Goal: Information Seeking & Learning: Learn about a topic

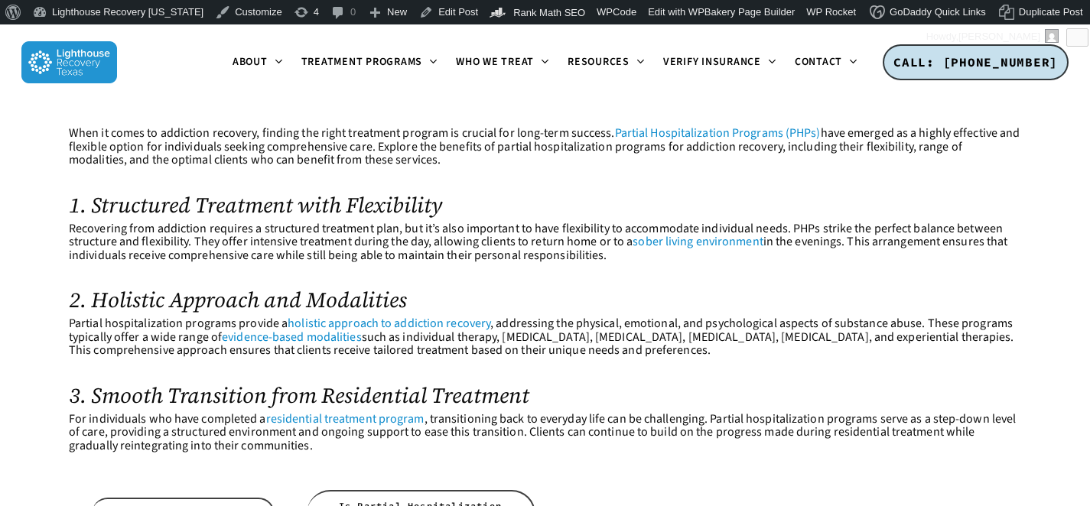
scroll to position [500, 0]
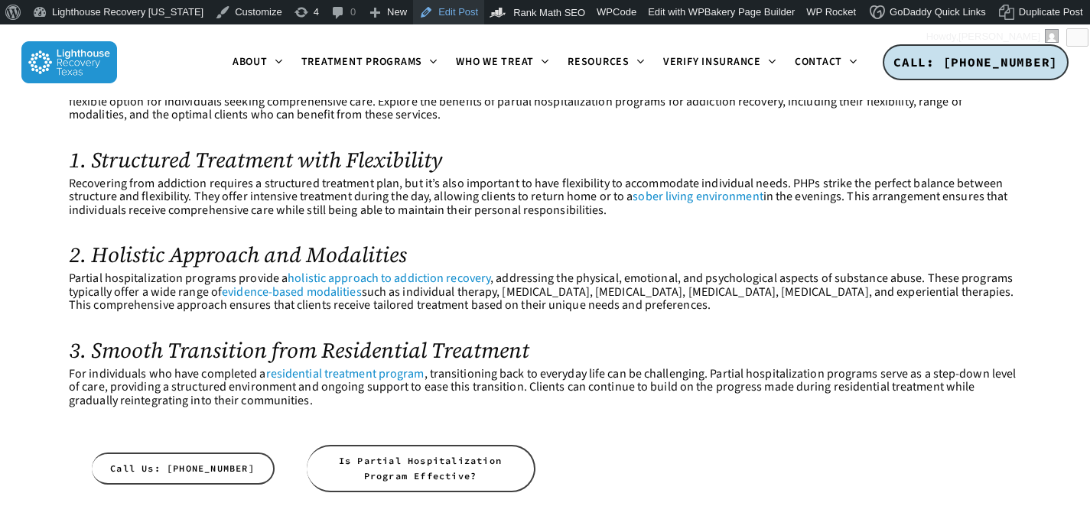
click at [451, 14] on link "Edit Post" at bounding box center [448, 12] width 71 height 24
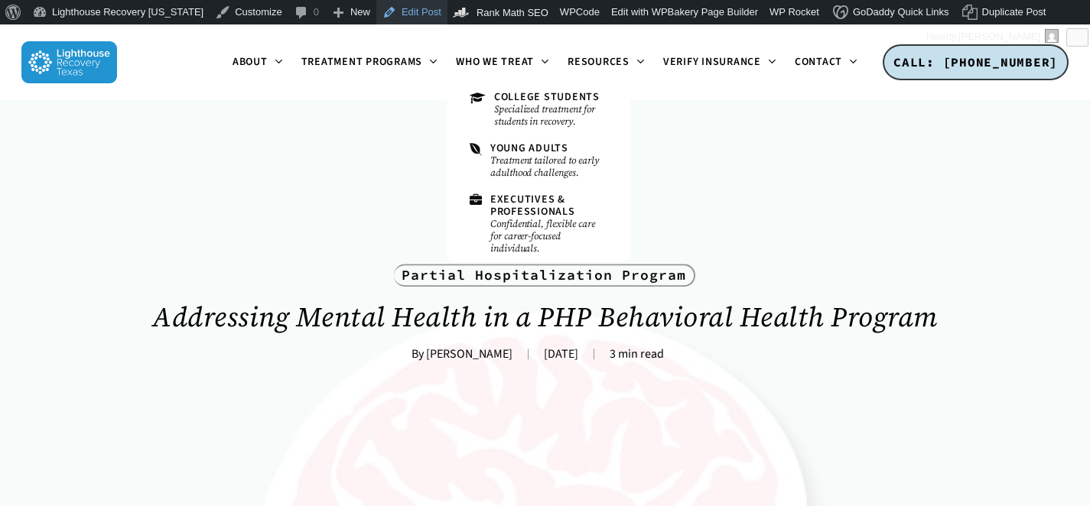
click at [398, 14] on link "Edit Post" at bounding box center [411, 12] width 71 height 24
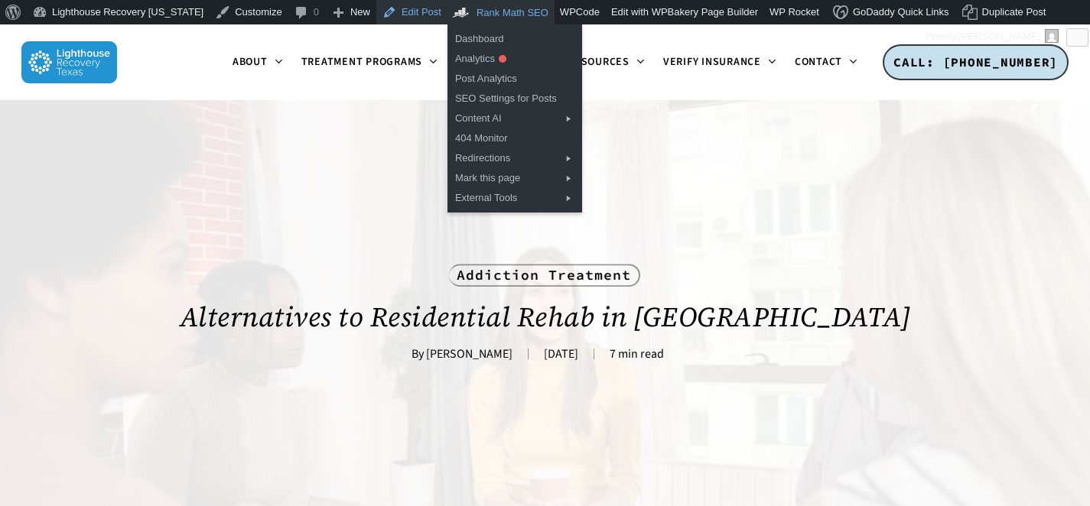
click at [399, 18] on link "Edit Post" at bounding box center [411, 12] width 71 height 24
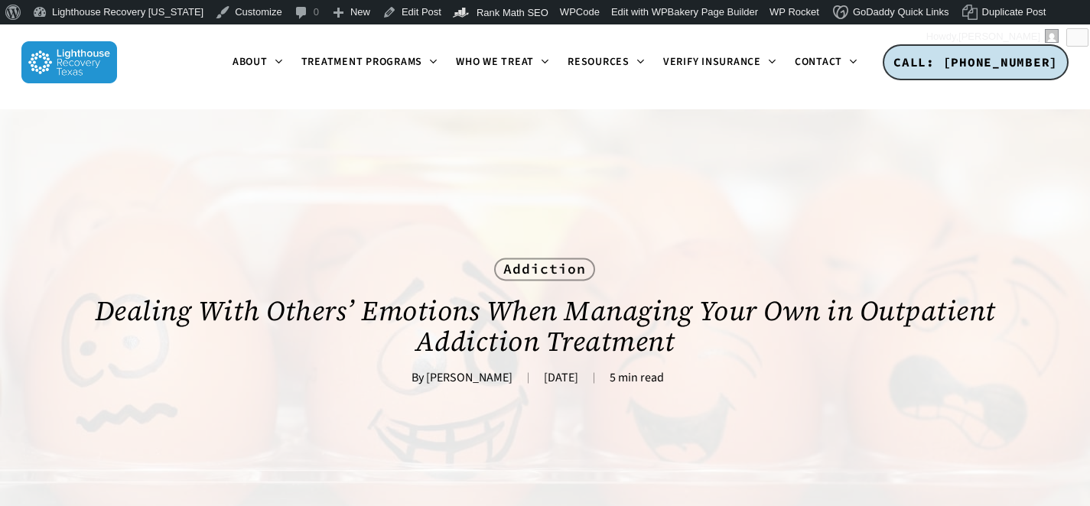
click at [762, 226] on div "Addiction Dealing With Others’ Emotions When Managing Your Own in Outpatient Ad…" at bounding box center [545, 319] width 952 height 421
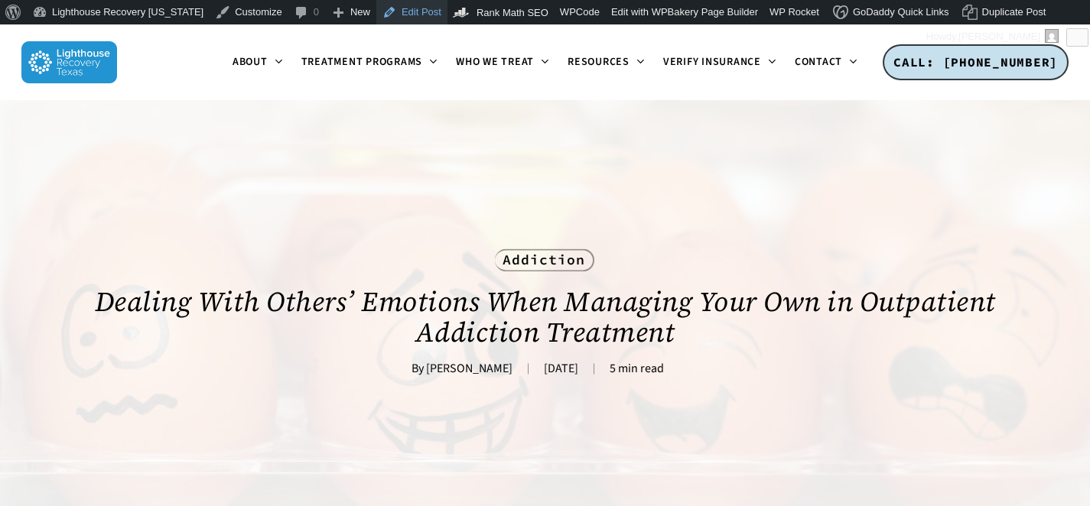
click at [376, 15] on link "Edit Post" at bounding box center [411, 12] width 71 height 24
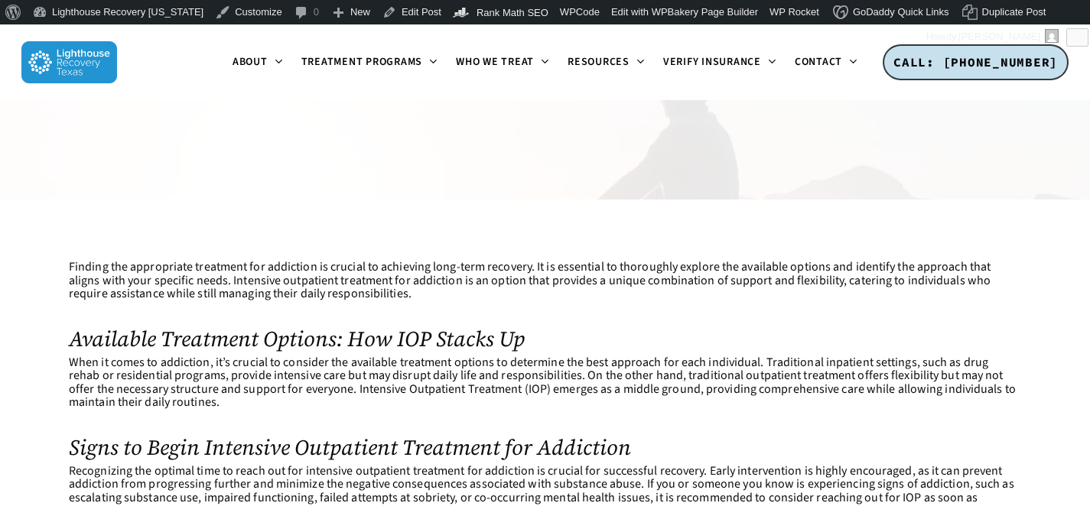
scroll to position [371, 0]
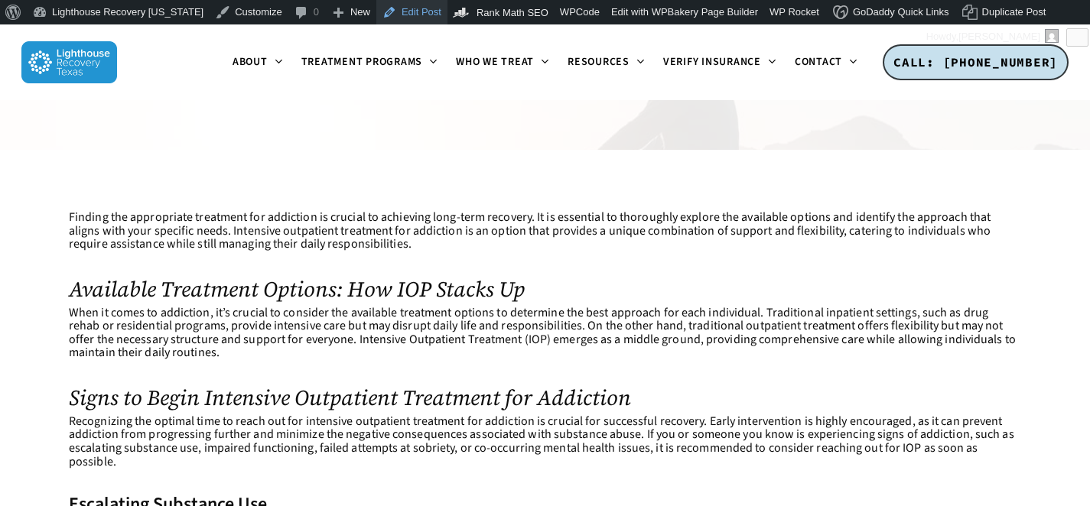
click at [392, 16] on link "Edit Post" at bounding box center [411, 12] width 71 height 24
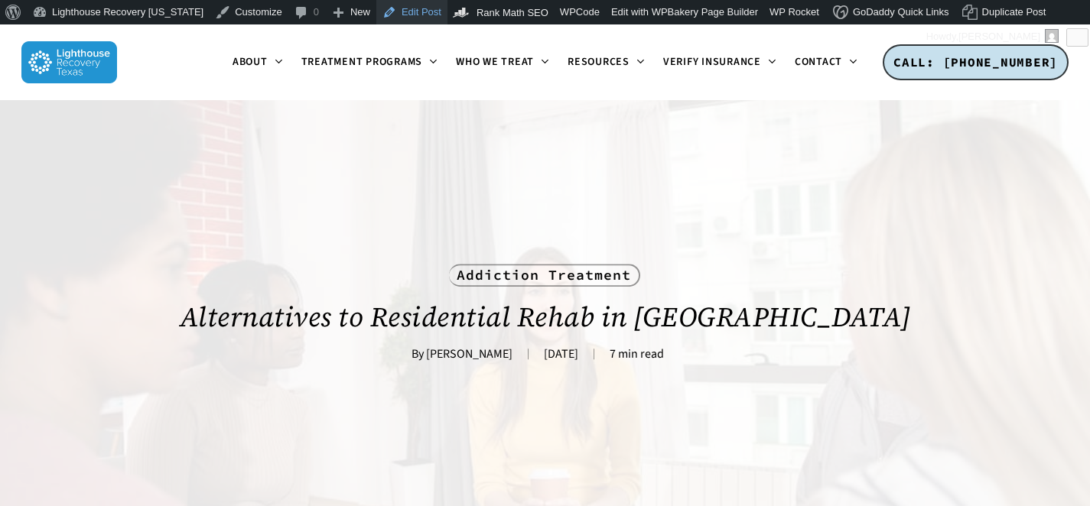
click at [395, 18] on link "Edit Post" at bounding box center [411, 12] width 71 height 24
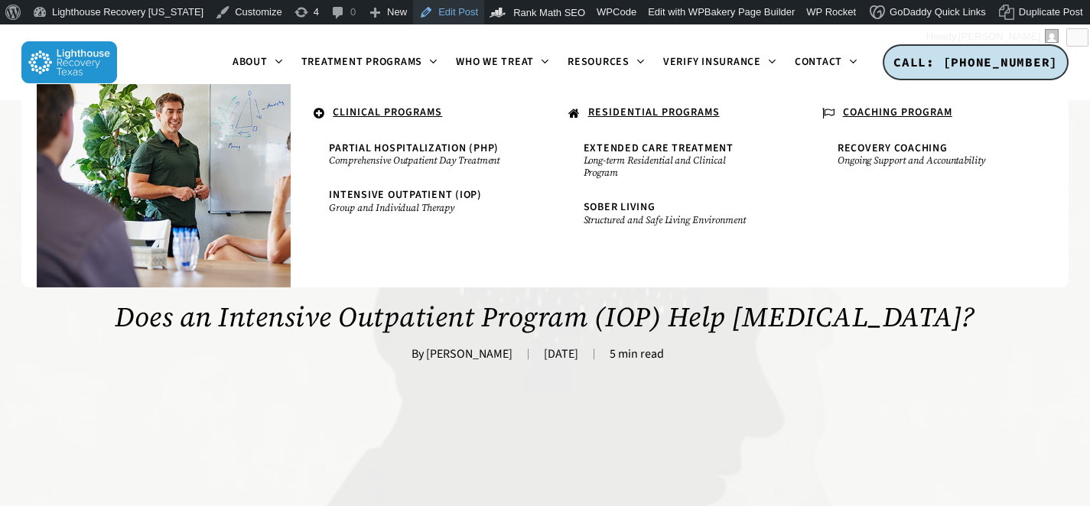
click at [434, 18] on link "Edit Post" at bounding box center [448, 12] width 71 height 24
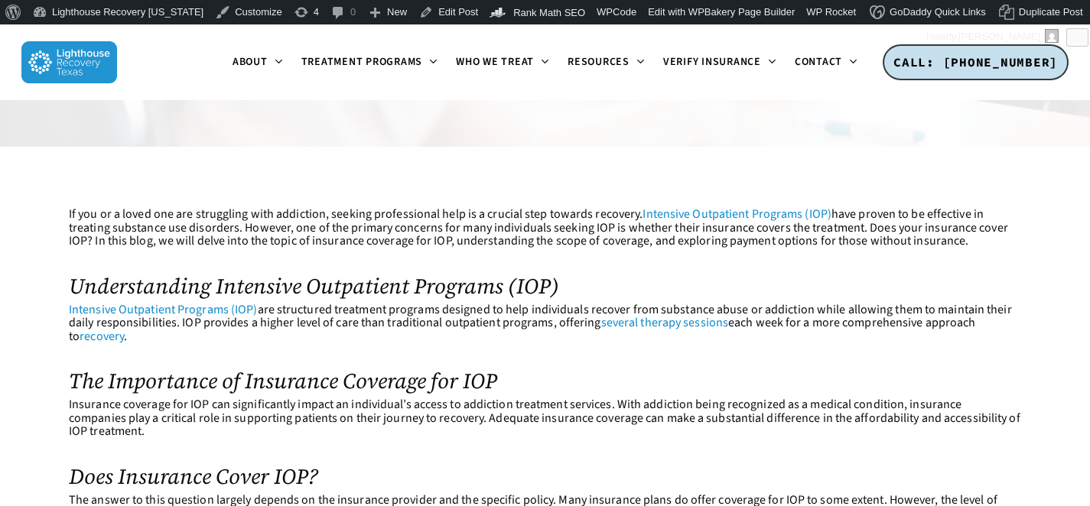
scroll to position [410, 0]
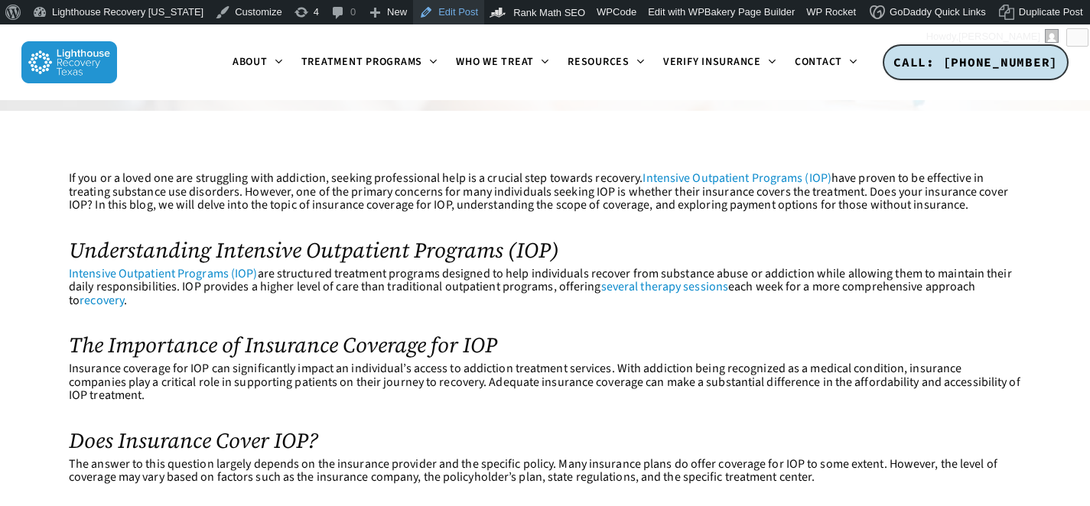
click at [451, 17] on link "Edit Post" at bounding box center [448, 12] width 71 height 24
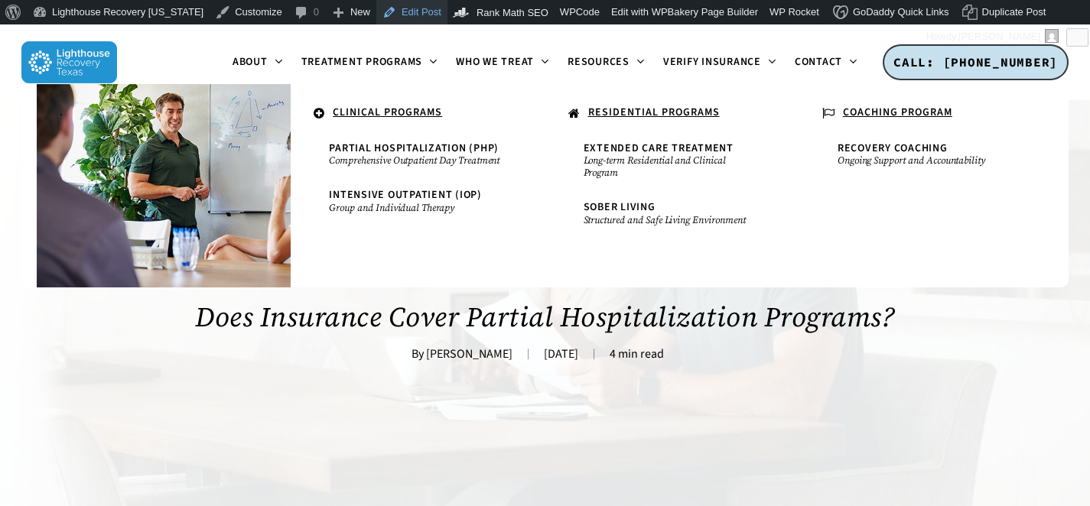
click at [401, 15] on link "Edit Post" at bounding box center [411, 12] width 71 height 24
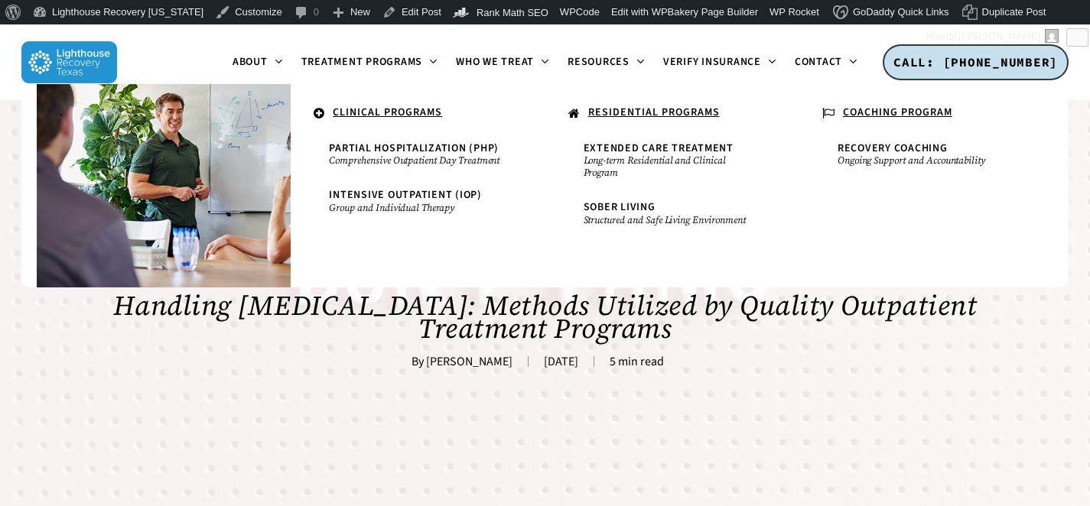
click at [415, 396] on div "Addiction Treatment Blog Handling Stress and Anxiety: Methods Utilized by Quali…" at bounding box center [545, 310] width 952 height 421
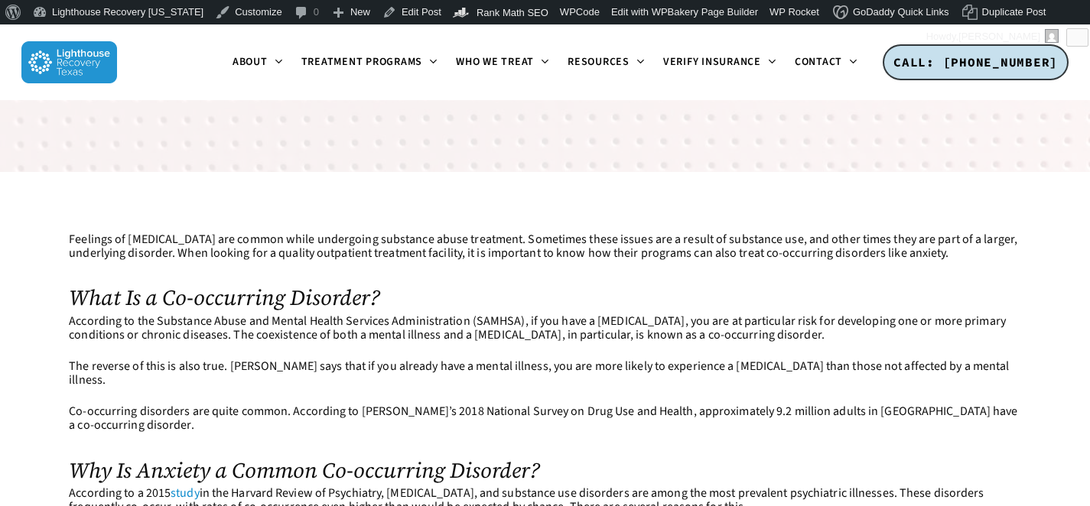
scroll to position [261, 0]
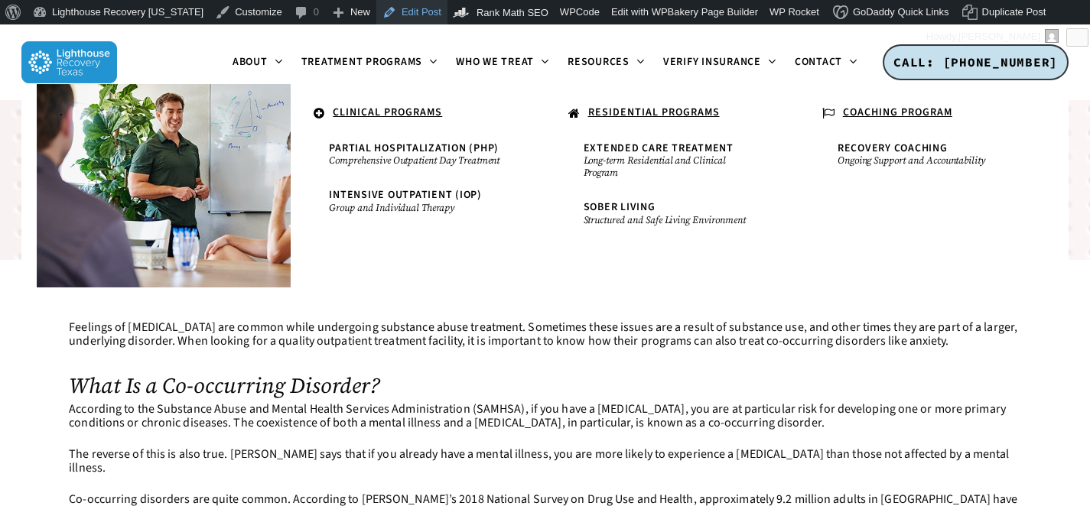
click at [389, 11] on link "Edit Post" at bounding box center [411, 12] width 71 height 24
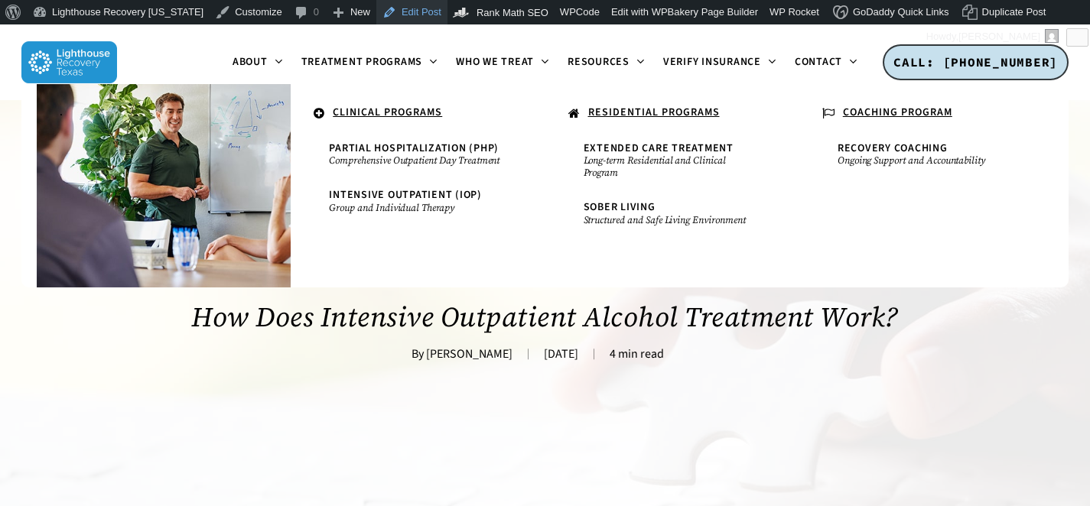
click at [400, 22] on link "Edit Post" at bounding box center [411, 12] width 71 height 24
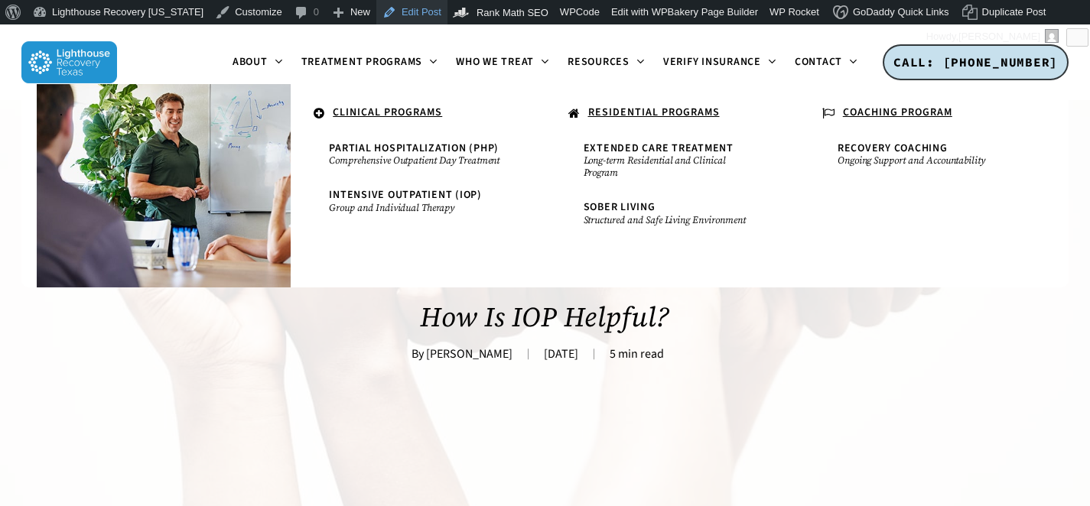
click at [379, 11] on link "Edit Post" at bounding box center [411, 12] width 71 height 24
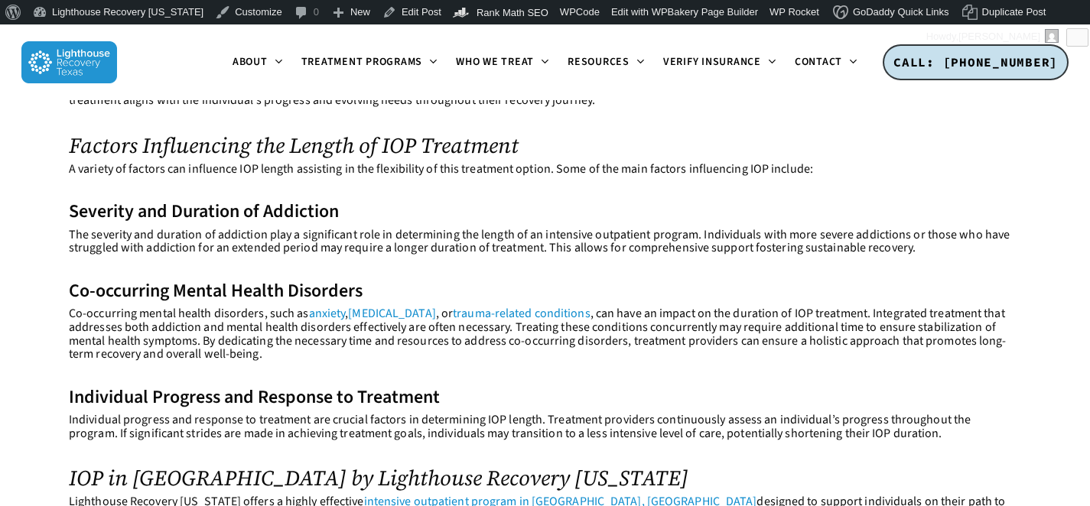
scroll to position [1013, 0]
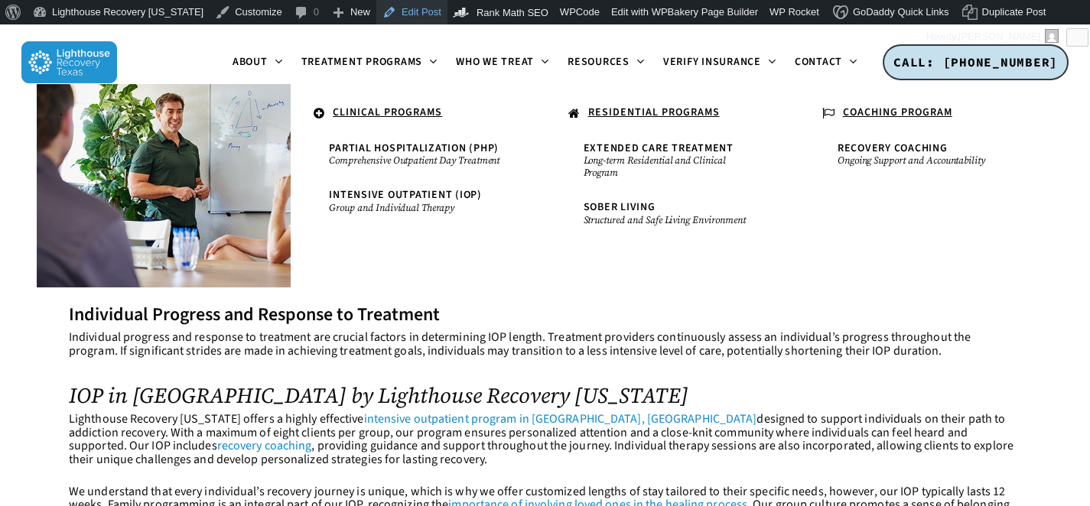
click at [376, 12] on link "Edit Post" at bounding box center [411, 12] width 71 height 24
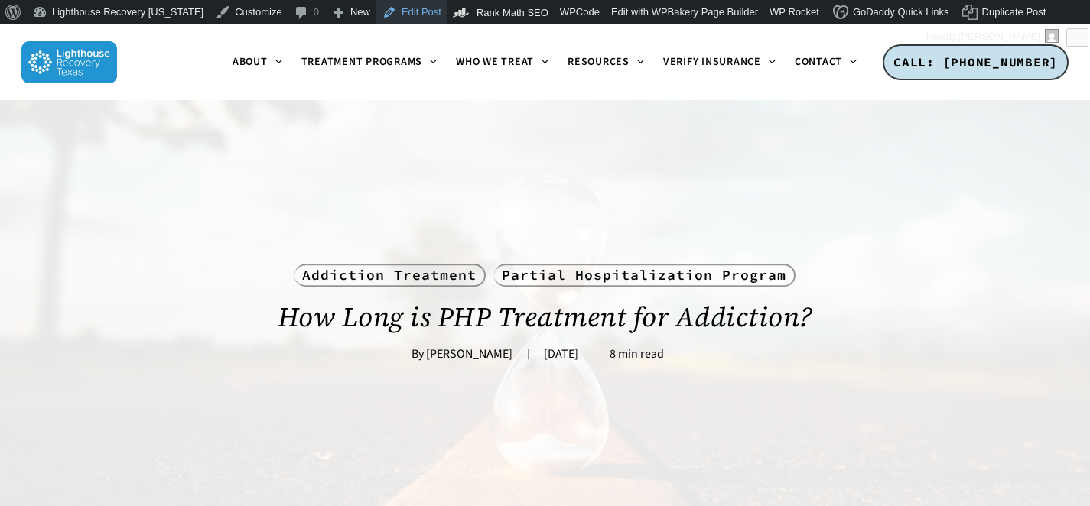
click at [398, 17] on link "Edit Post" at bounding box center [411, 12] width 71 height 24
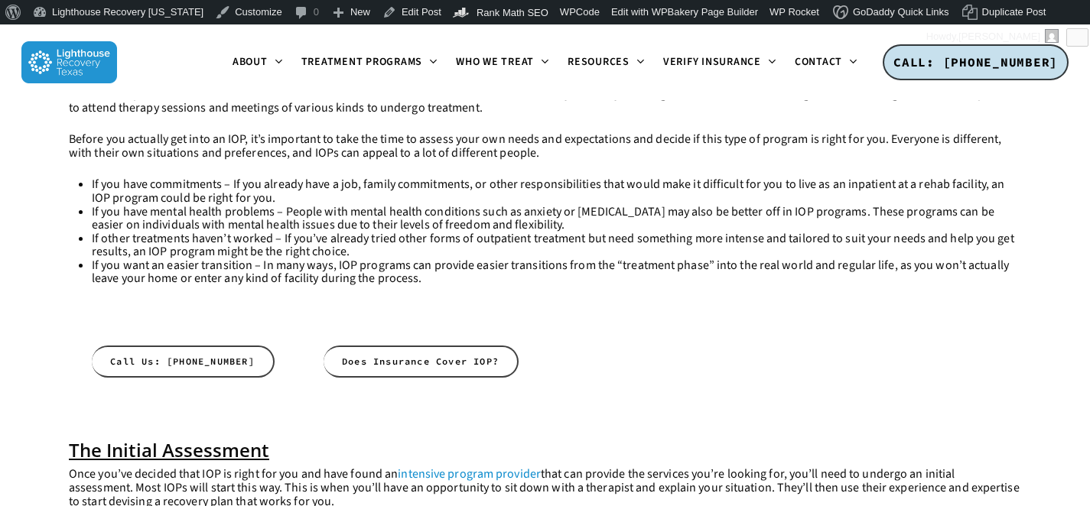
scroll to position [593, 0]
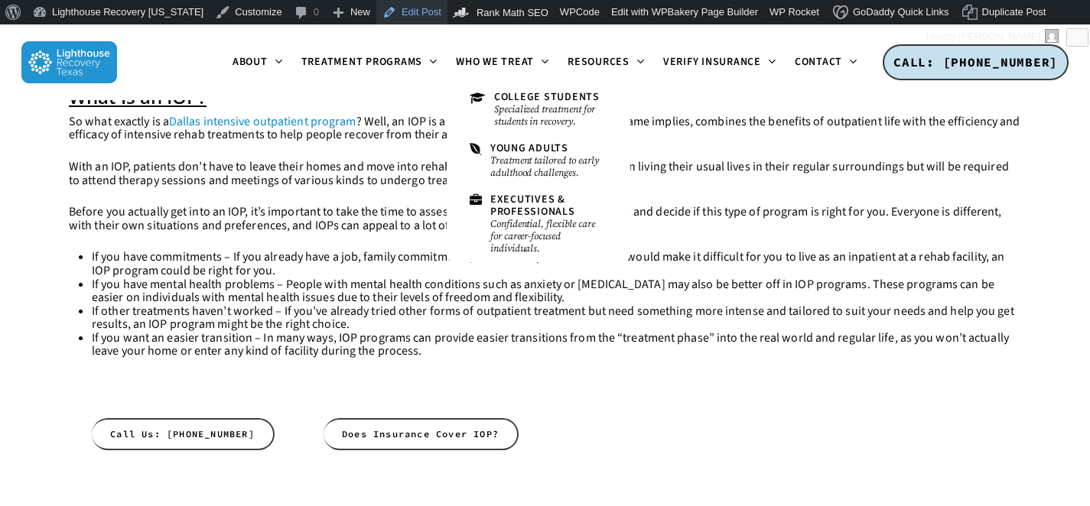
click at [392, 5] on link "Edit Post" at bounding box center [411, 12] width 71 height 24
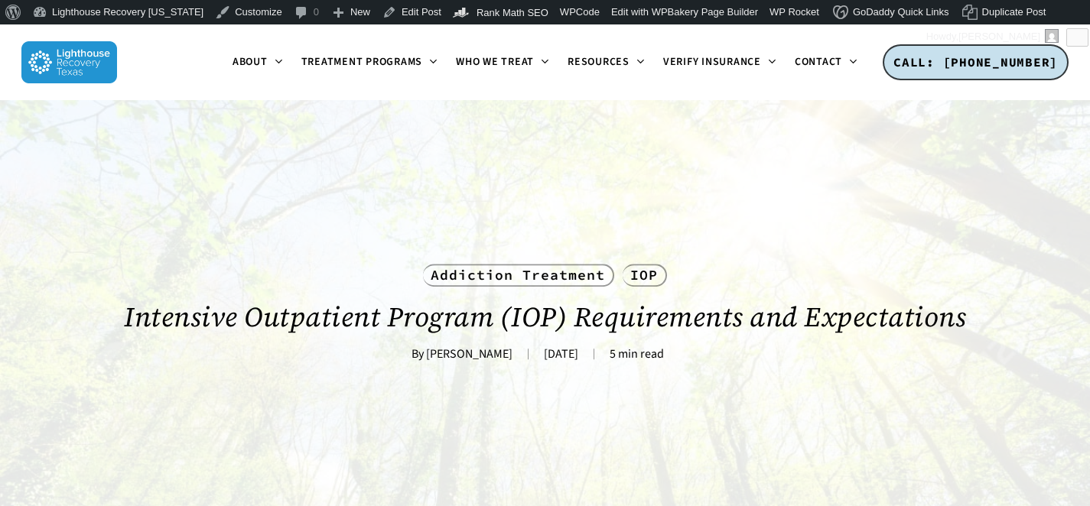
scroll to position [31, 0]
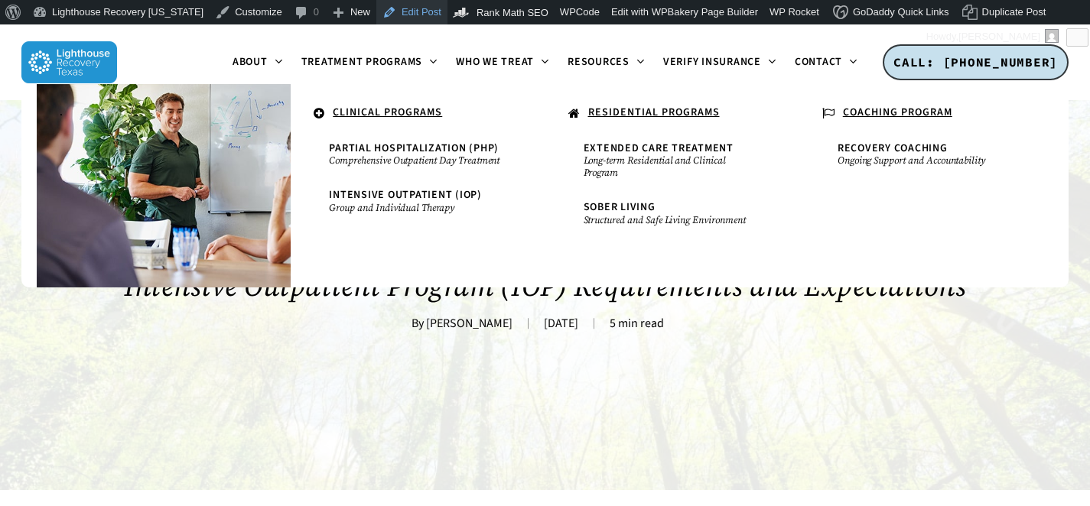
click at [392, 11] on link "Edit Post" at bounding box center [411, 12] width 71 height 24
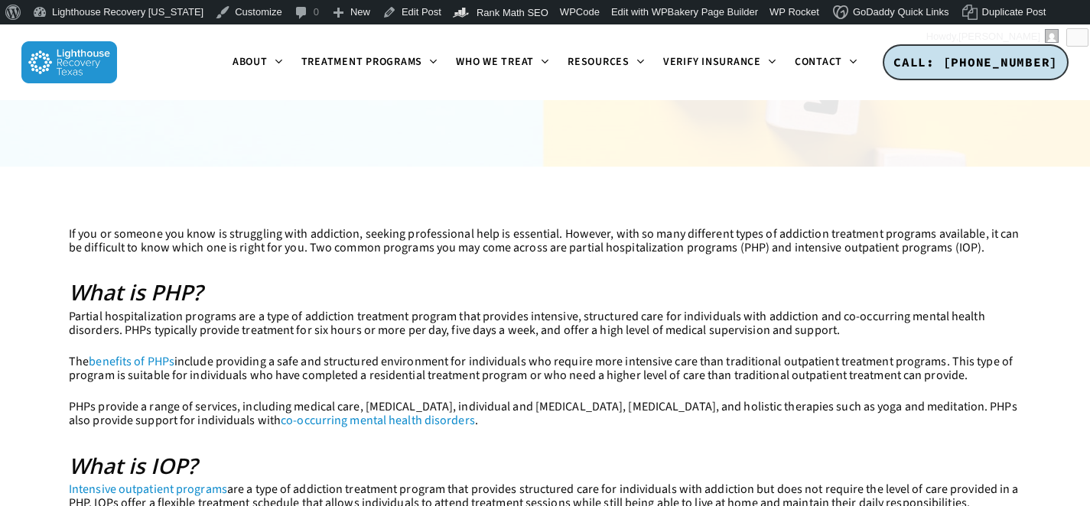
scroll to position [449, 0]
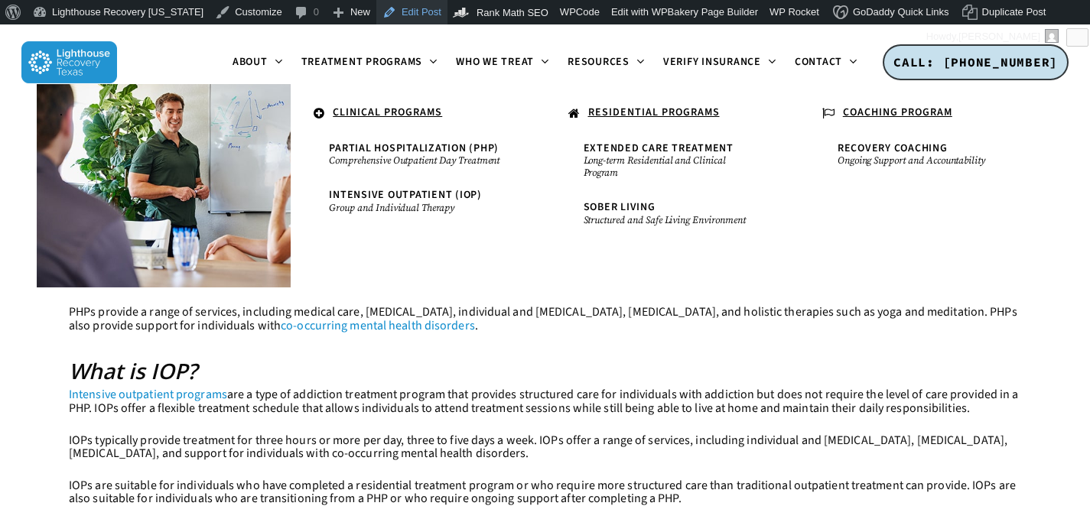
click at [381, 19] on link "Edit Post" at bounding box center [411, 12] width 71 height 24
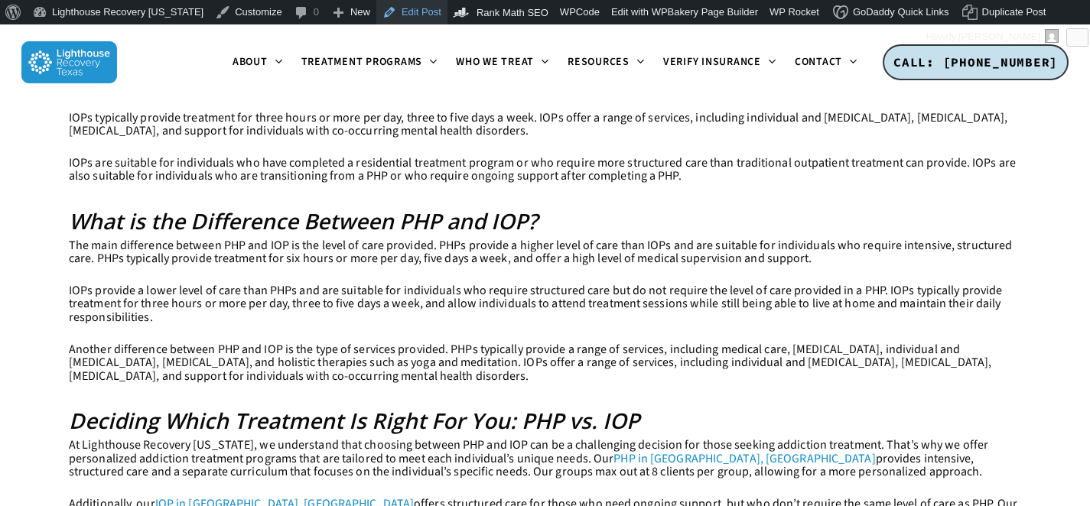
scroll to position [863, 0]
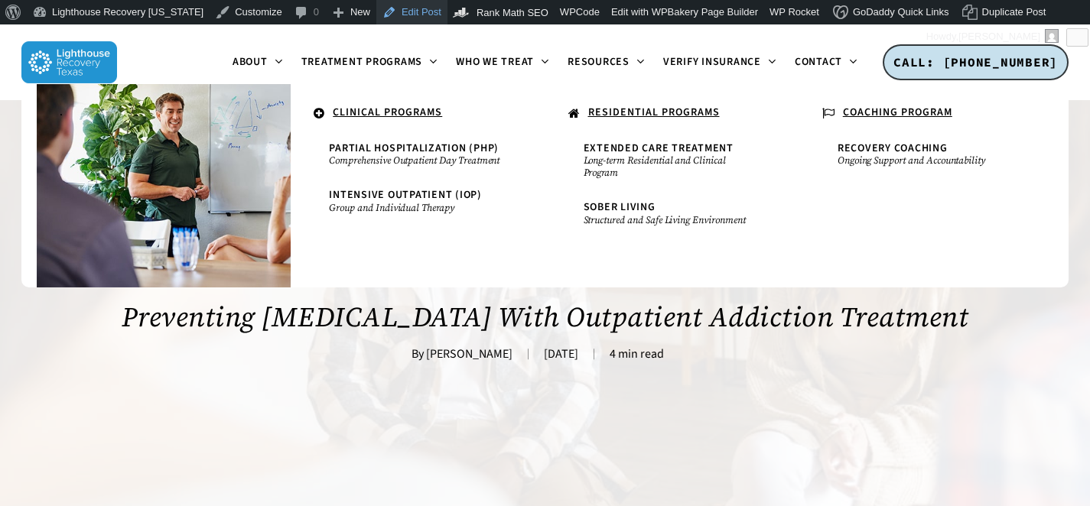
click at [402, 19] on link "Edit Post" at bounding box center [411, 12] width 71 height 24
